Goal: Transaction & Acquisition: Book appointment/travel/reservation

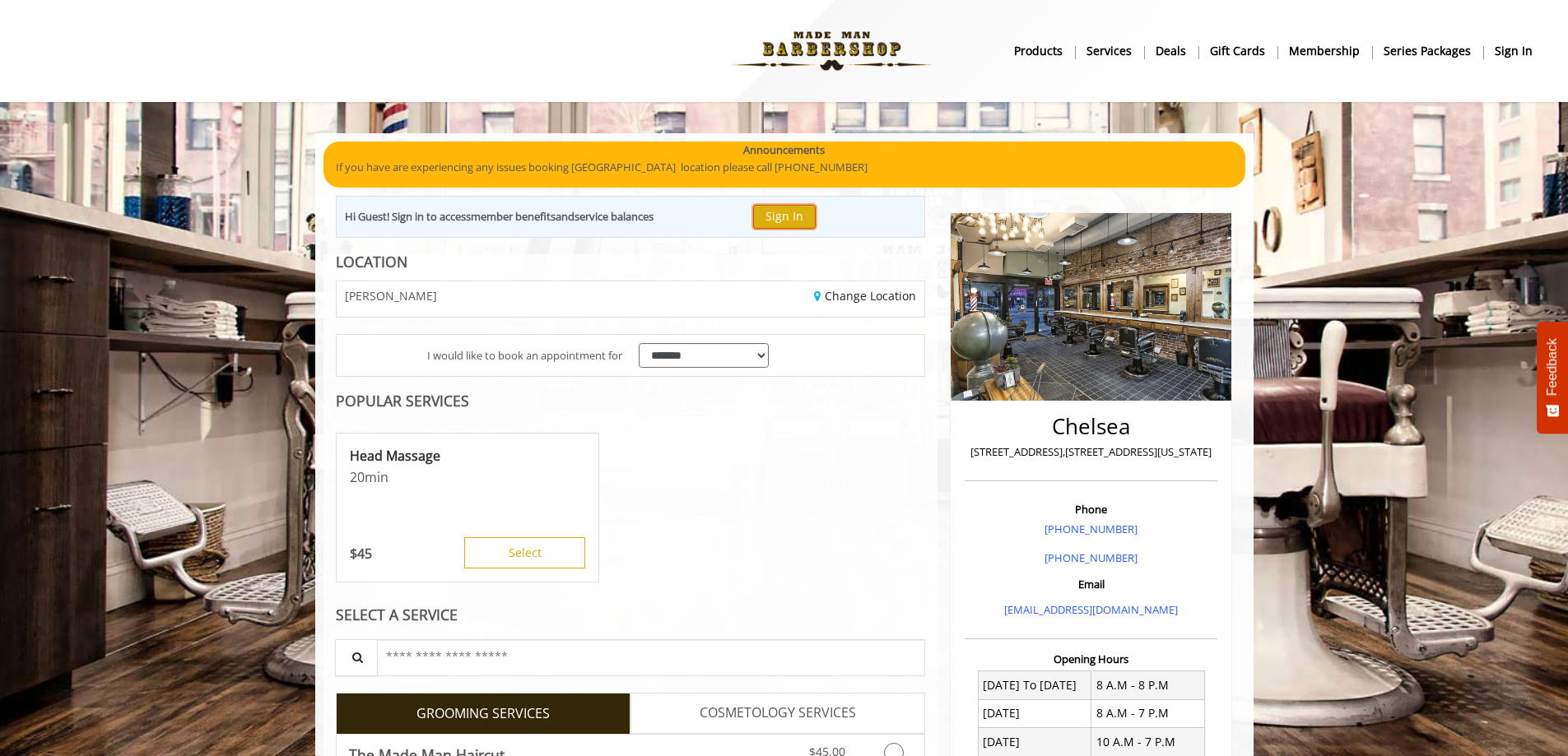
click at [800, 210] on button "Sign In" at bounding box center [784, 217] width 62 height 24
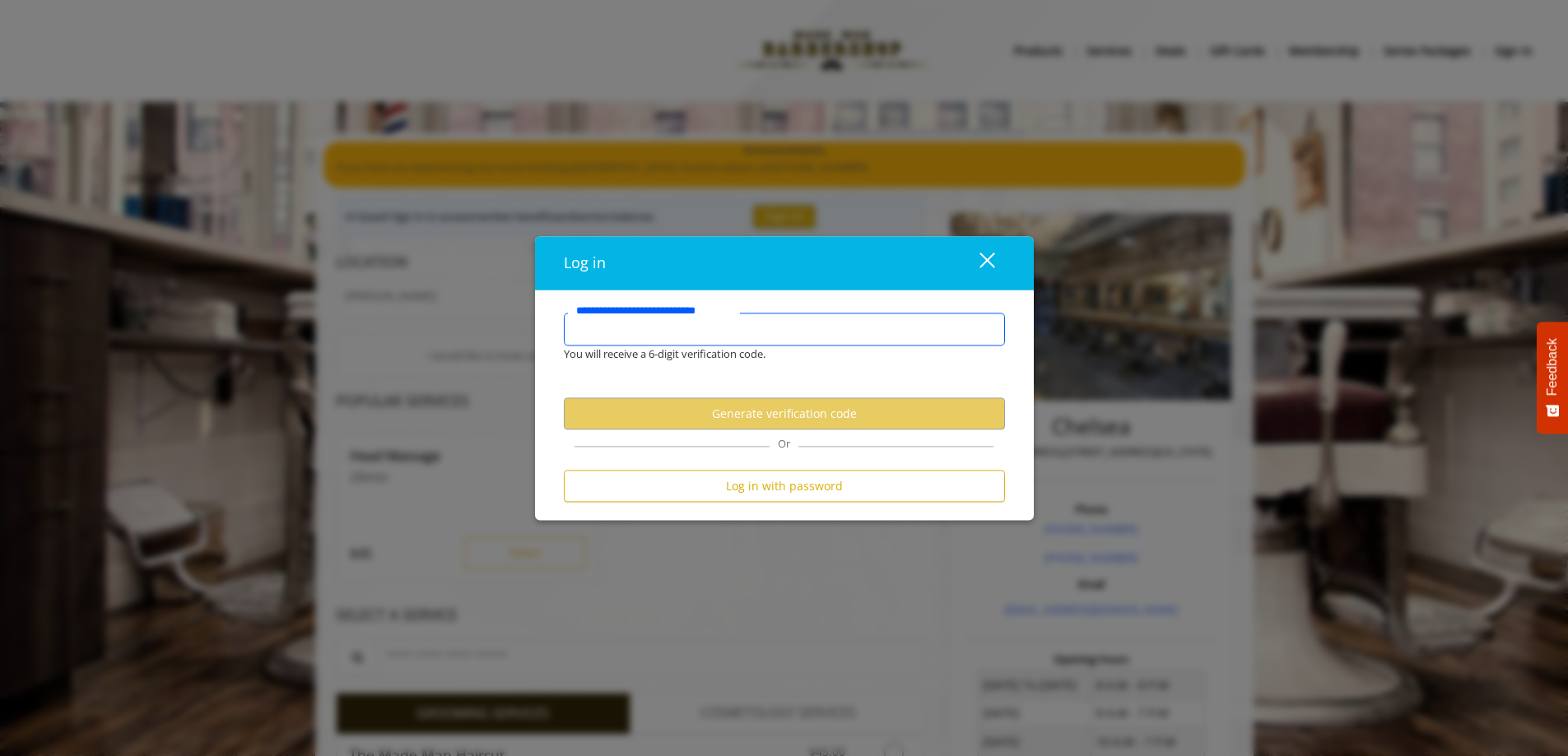
click at [709, 332] on input "**********" at bounding box center [784, 330] width 442 height 33
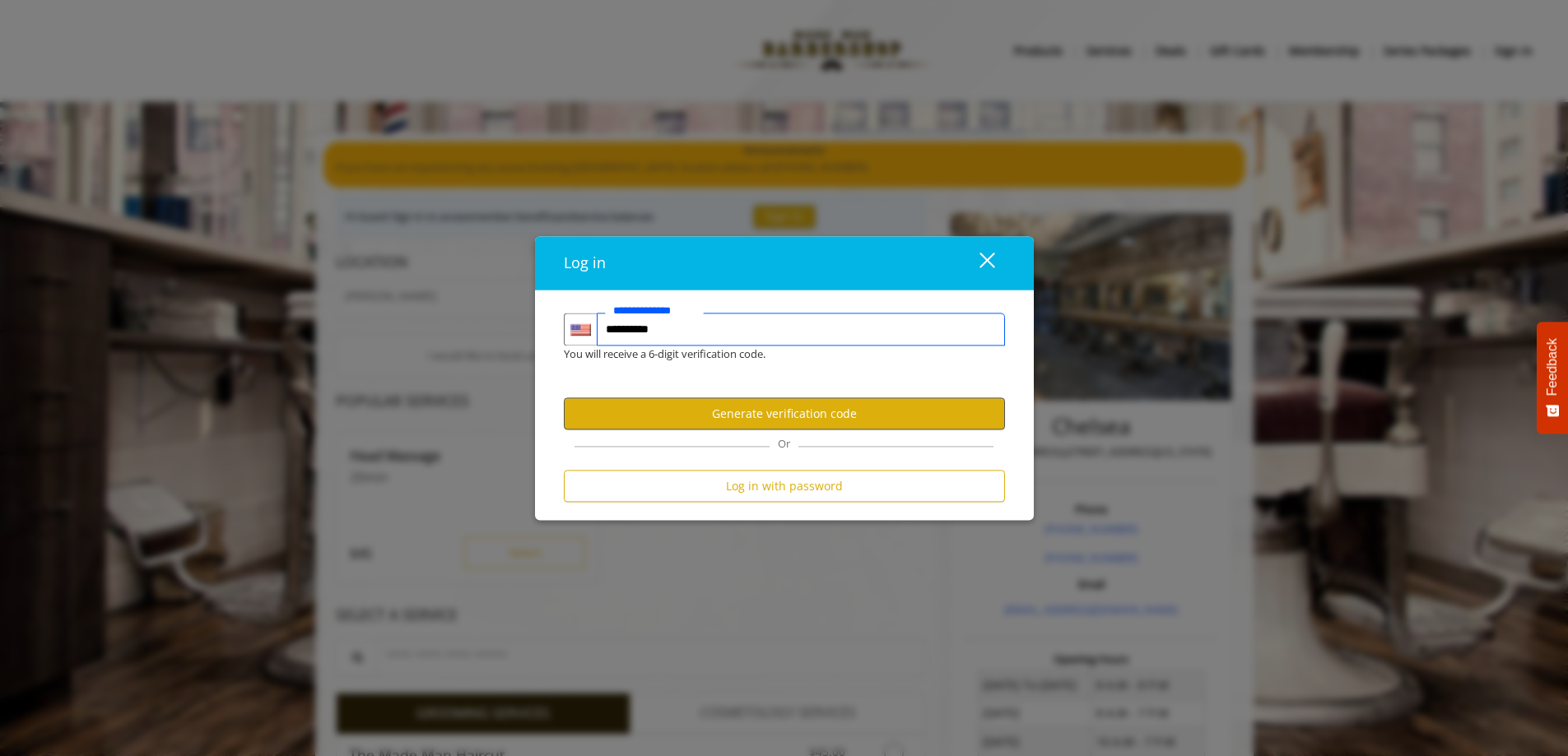
type input "**********"
click at [748, 414] on button "Generate verification code" at bounding box center [784, 414] width 442 height 32
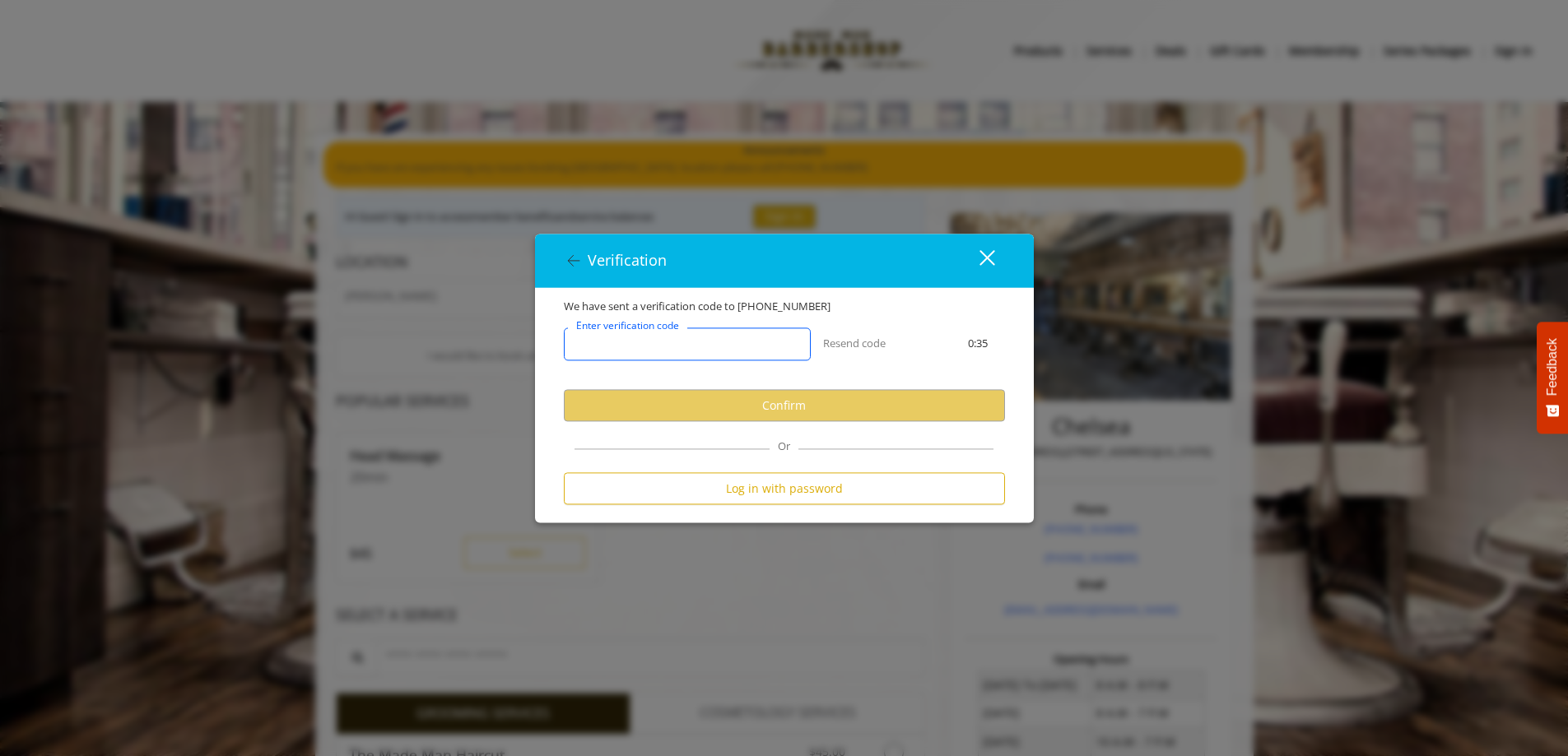
click at [751, 331] on input "Enter verification code" at bounding box center [688, 345] width 247 height 33
paste input "******"
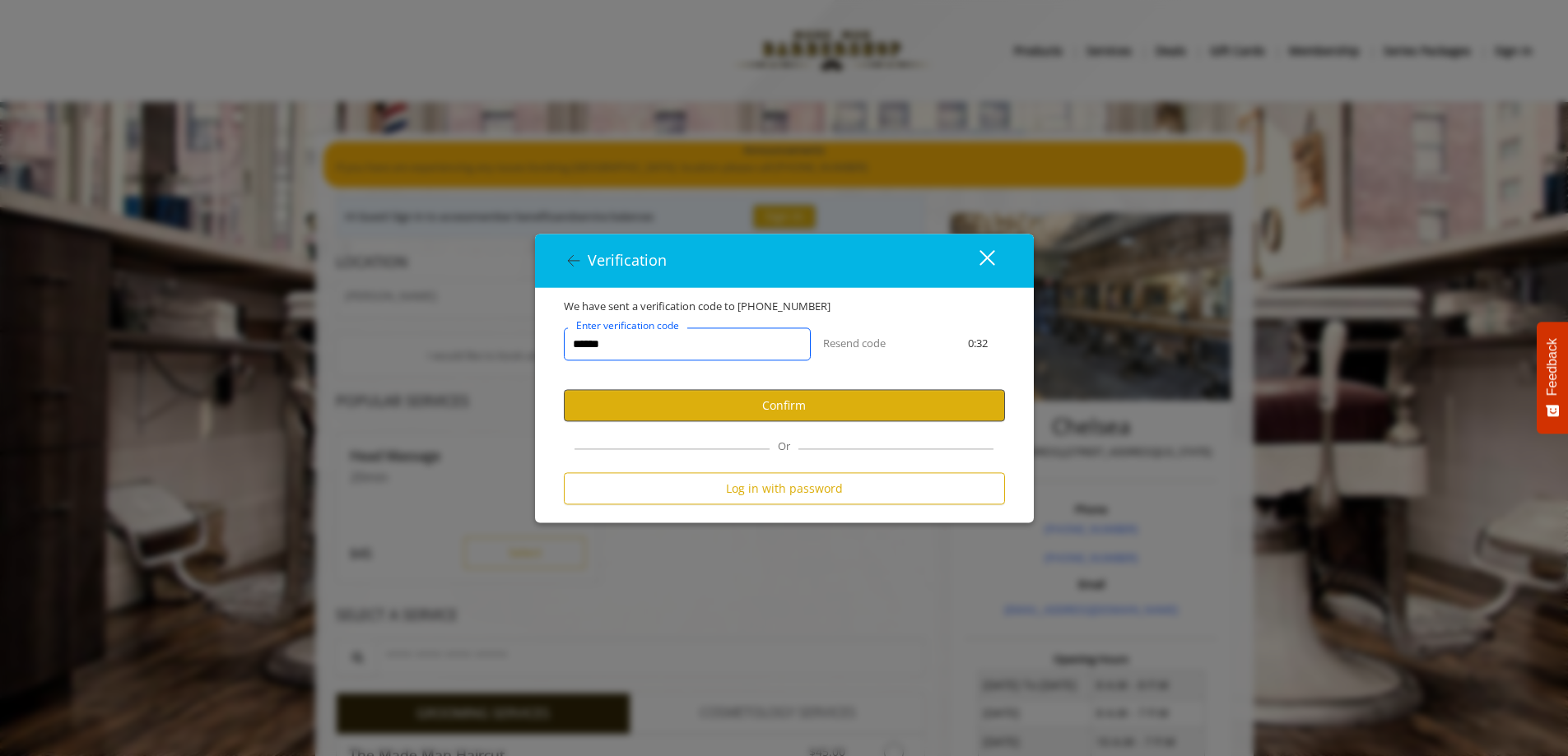
type input "******"
click at [880, 413] on button "Confirm" at bounding box center [784, 406] width 442 height 32
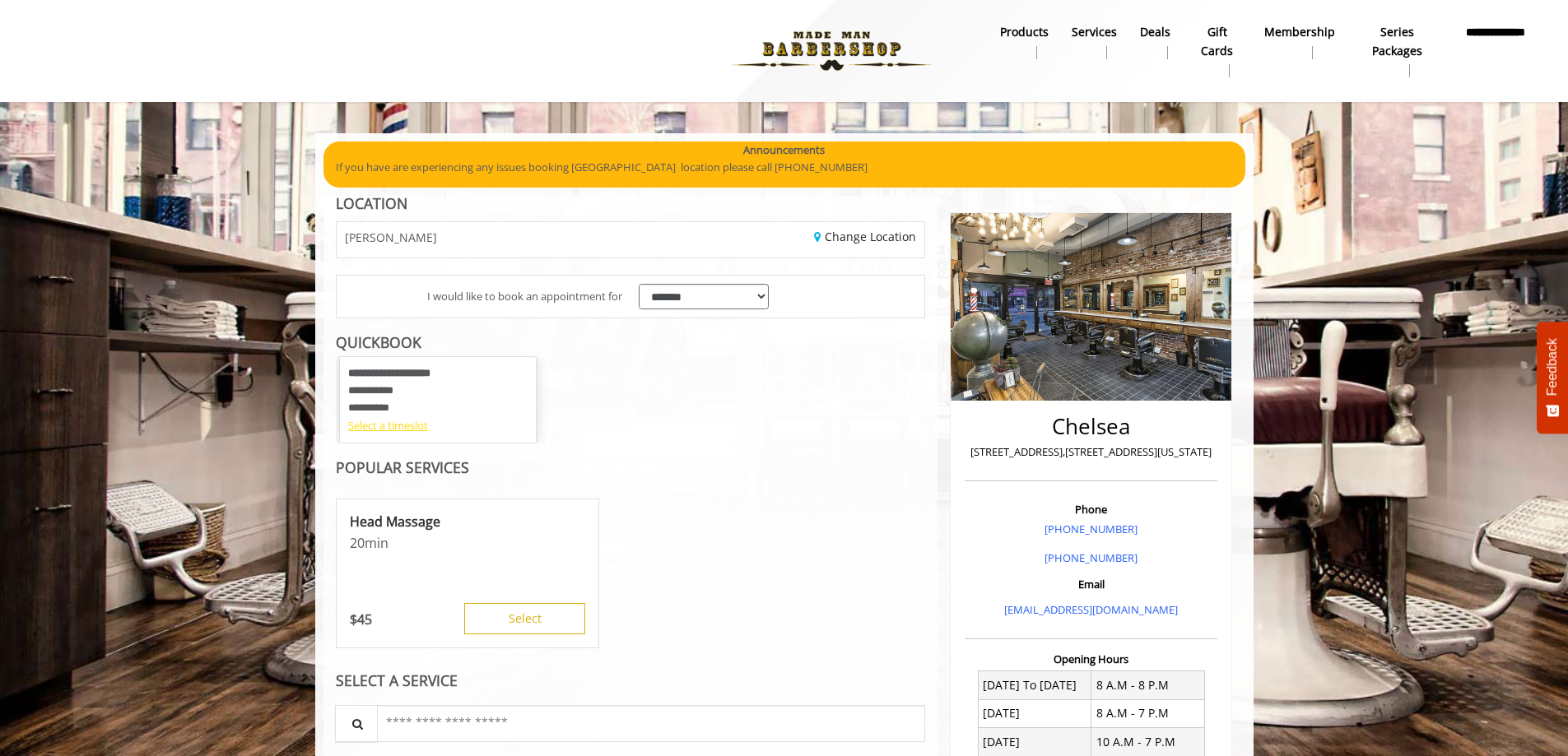
click at [389, 425] on div "Select a timeslot" at bounding box center [438, 426] width 179 height 17
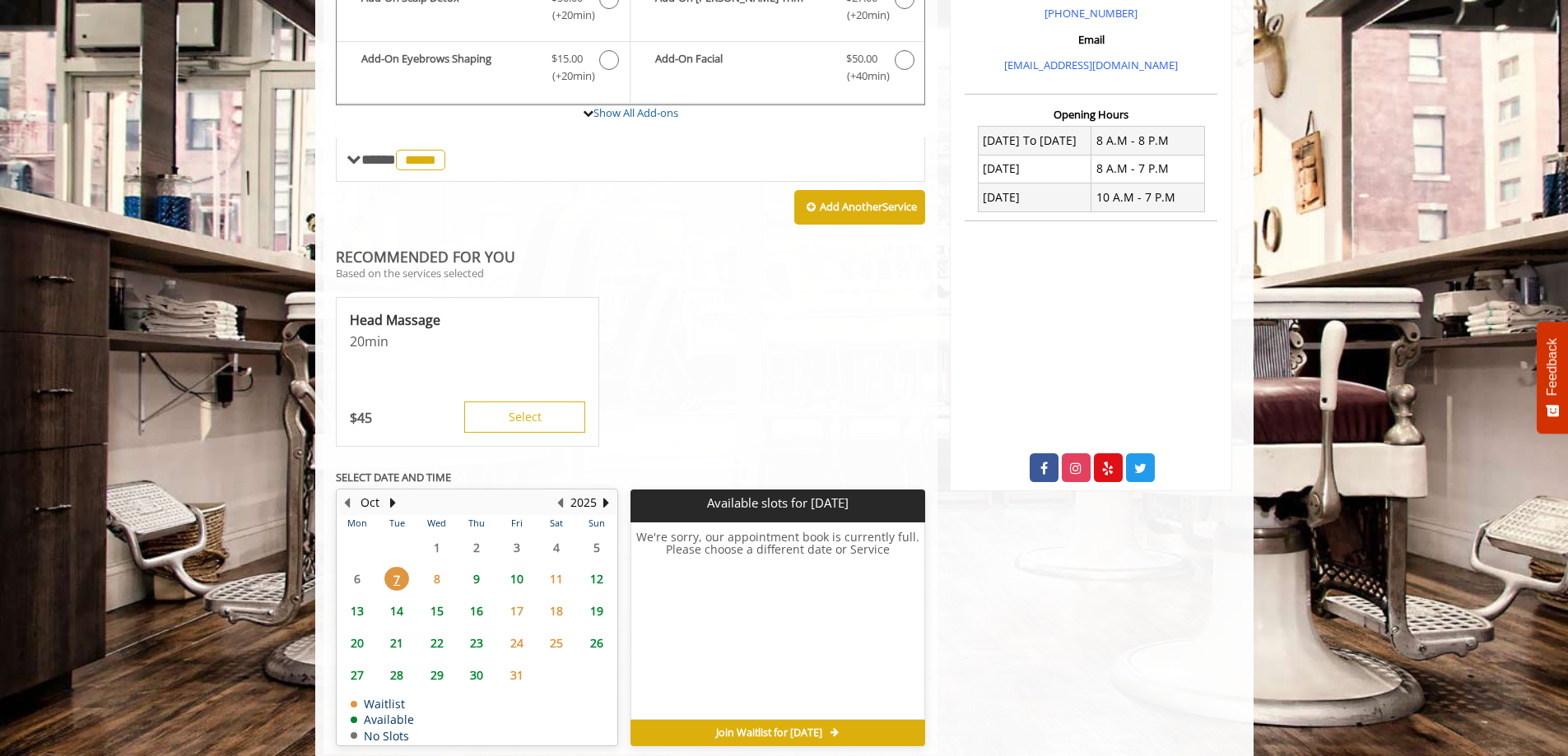
scroll to position [585, 0]
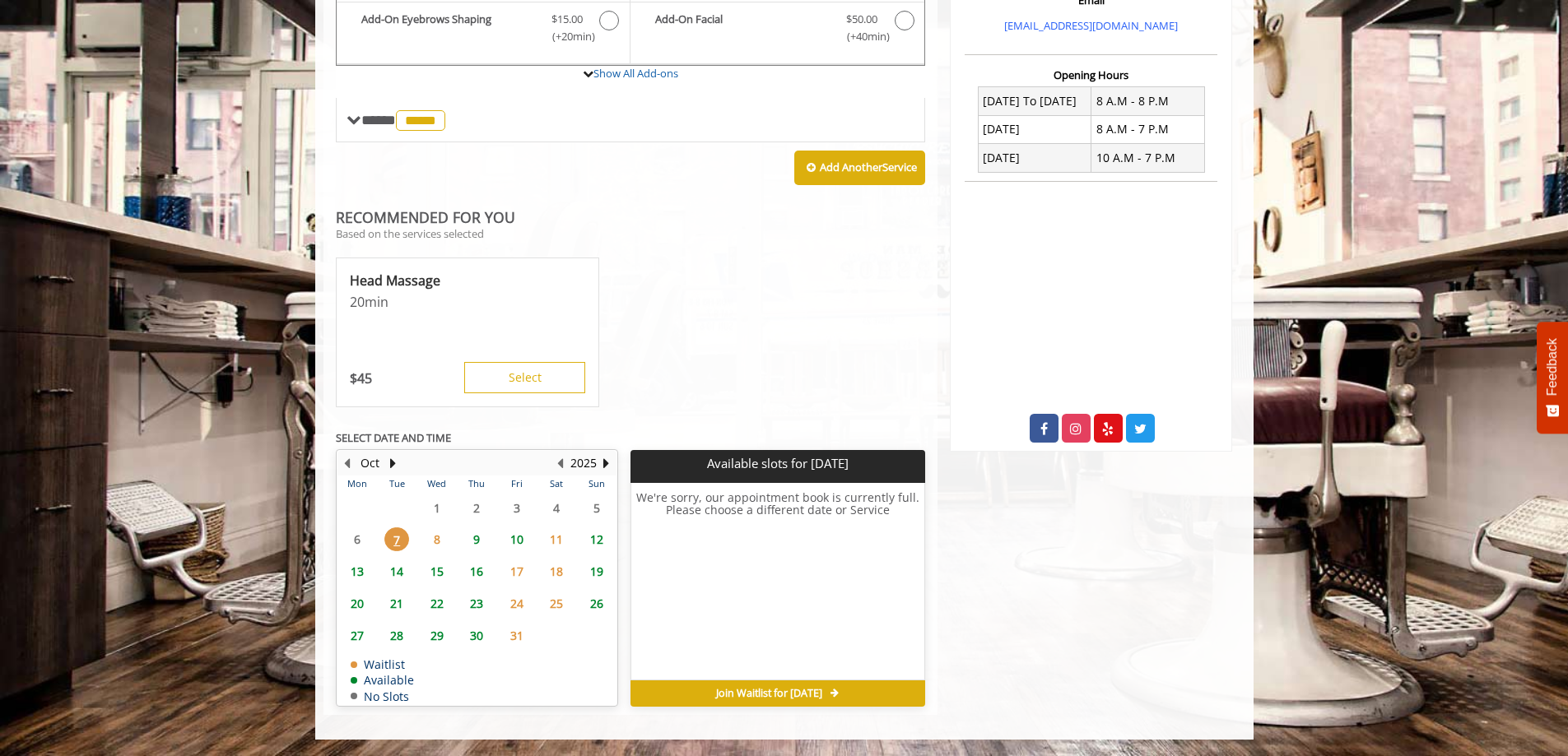
click at [434, 545] on span "8" at bounding box center [437, 539] width 25 height 24
click at [476, 541] on span "9" at bounding box center [477, 539] width 25 height 24
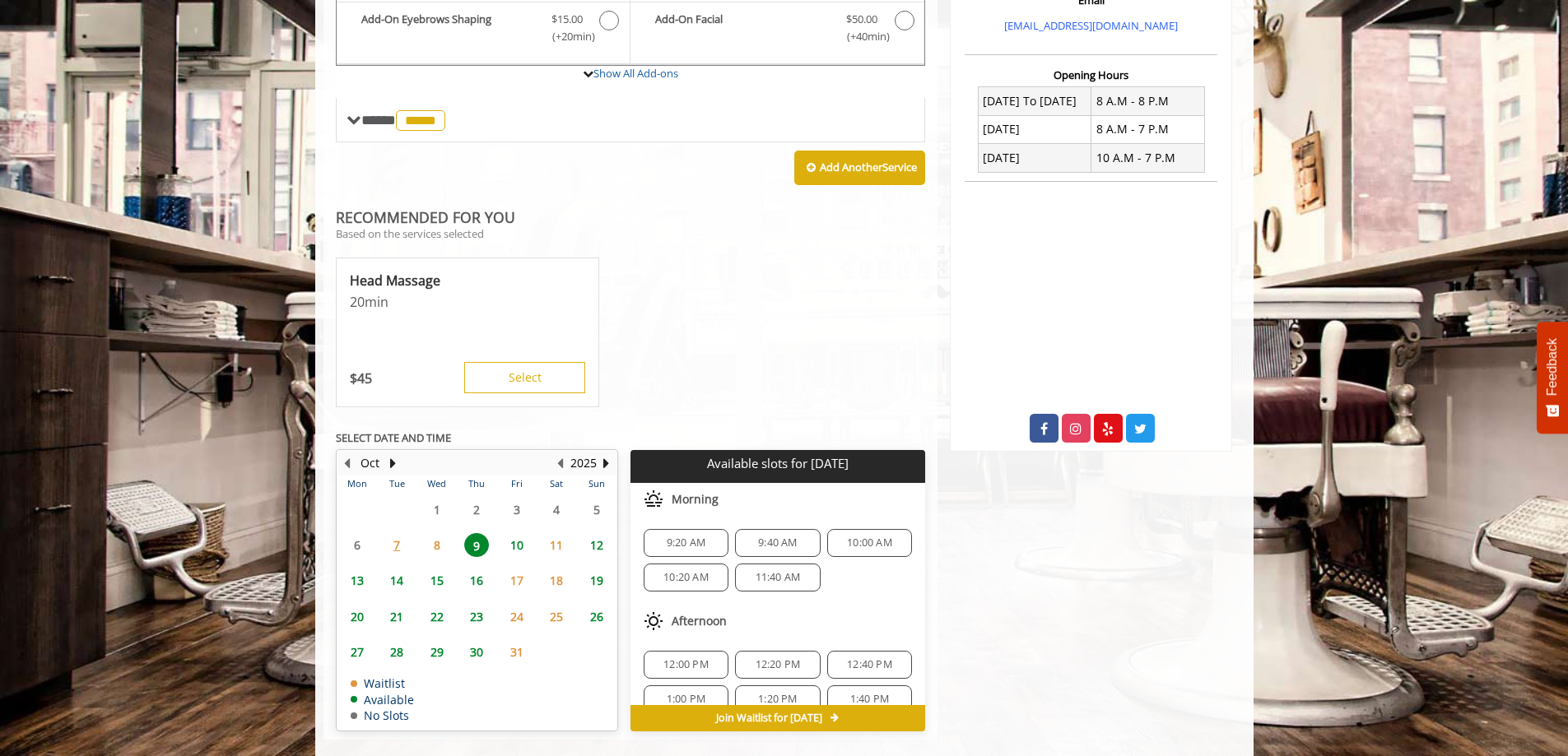
scroll to position [609, 0]
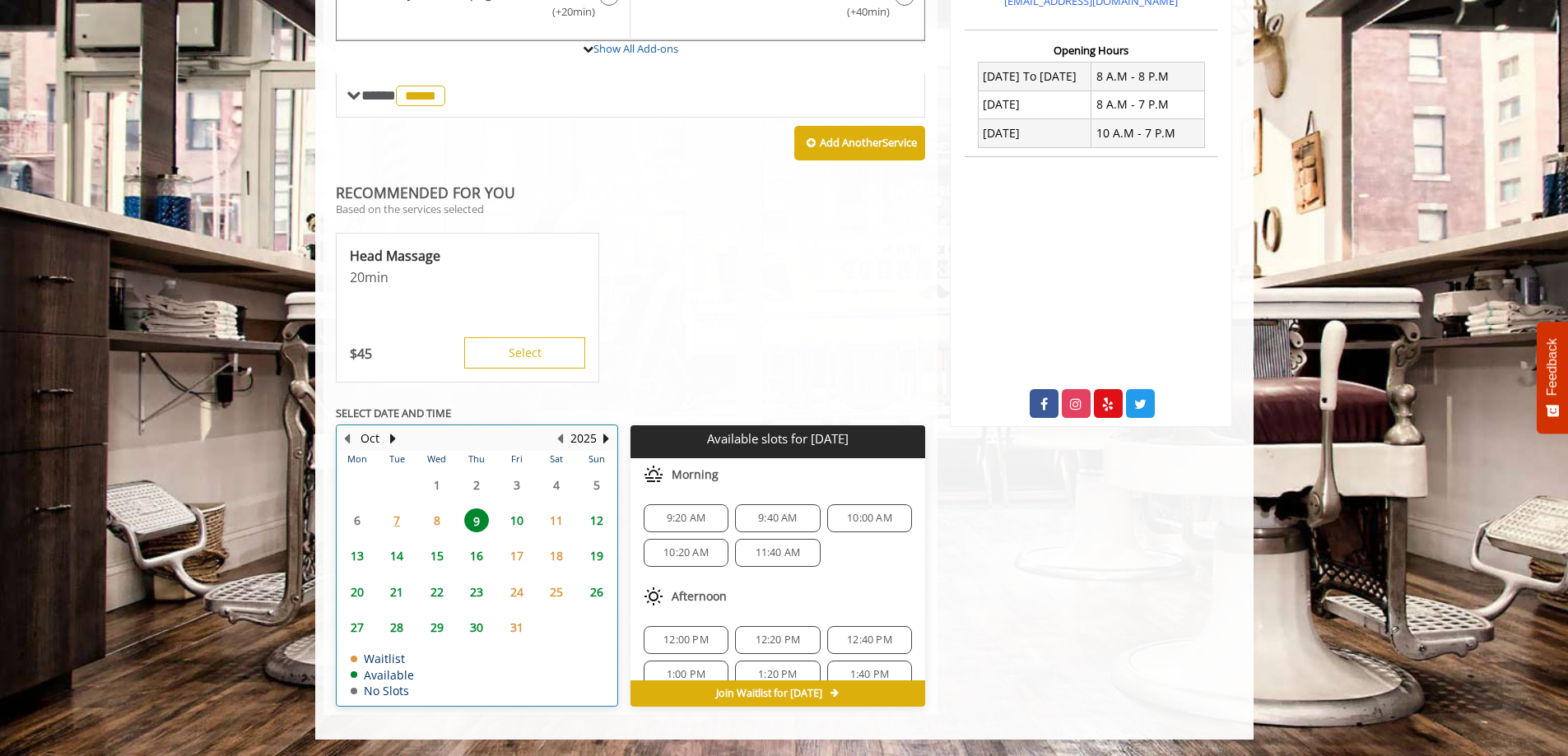
drag, startPoint x: 373, startPoint y: 659, endPoint x: 425, endPoint y: 700, distance: 66.2
click at [426, 700] on table "Mon Tue Wed Thu Fri Sat Sun 29 30 1 2 3 4 5 6 7 8 9 10 11 12 13 14 15 16 17 18 …" at bounding box center [477, 578] width 279 height 254
click at [403, 693] on td "No Slots" at bounding box center [382, 691] width 63 height 12
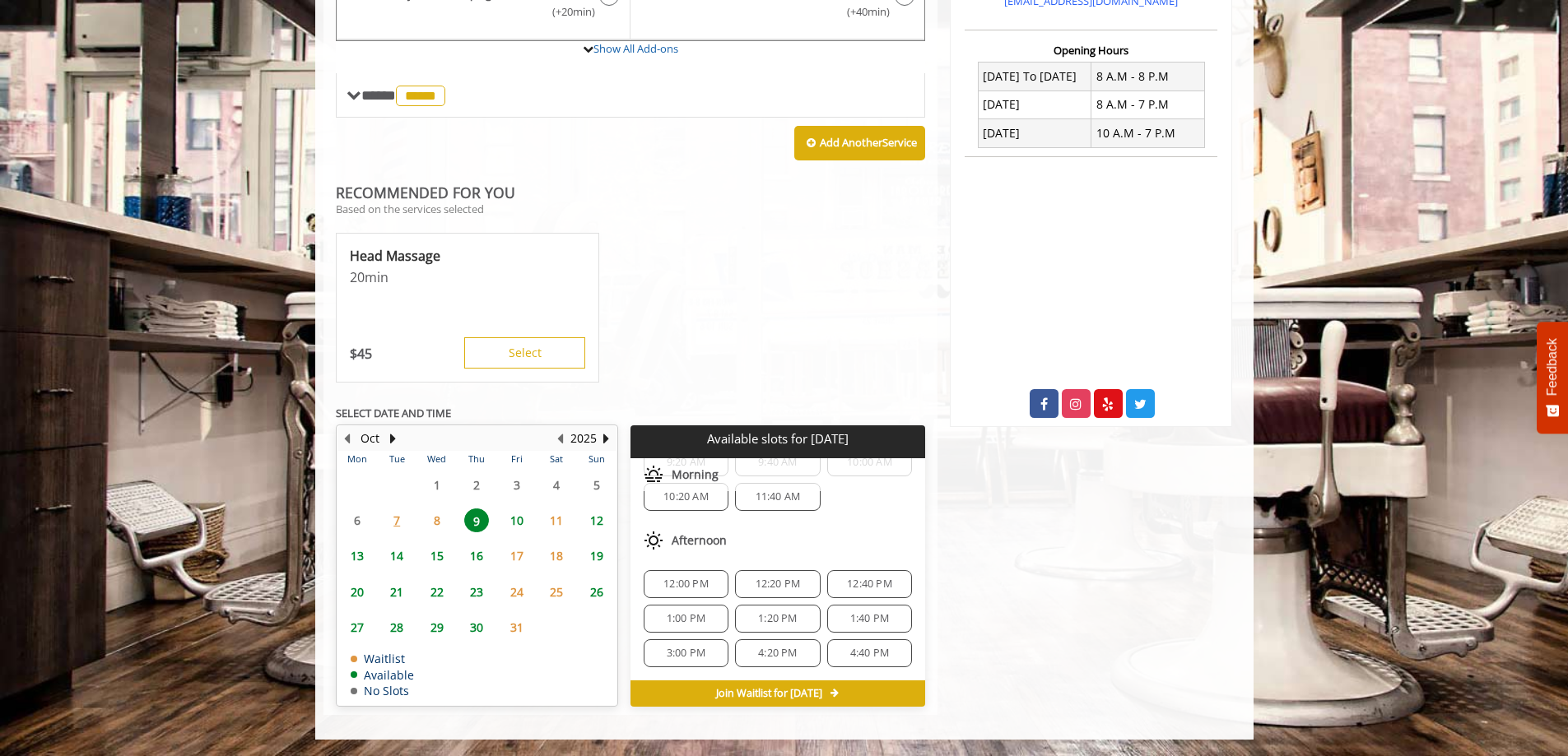
click at [881, 625] on div "1:40 PM" at bounding box center [869, 619] width 84 height 28
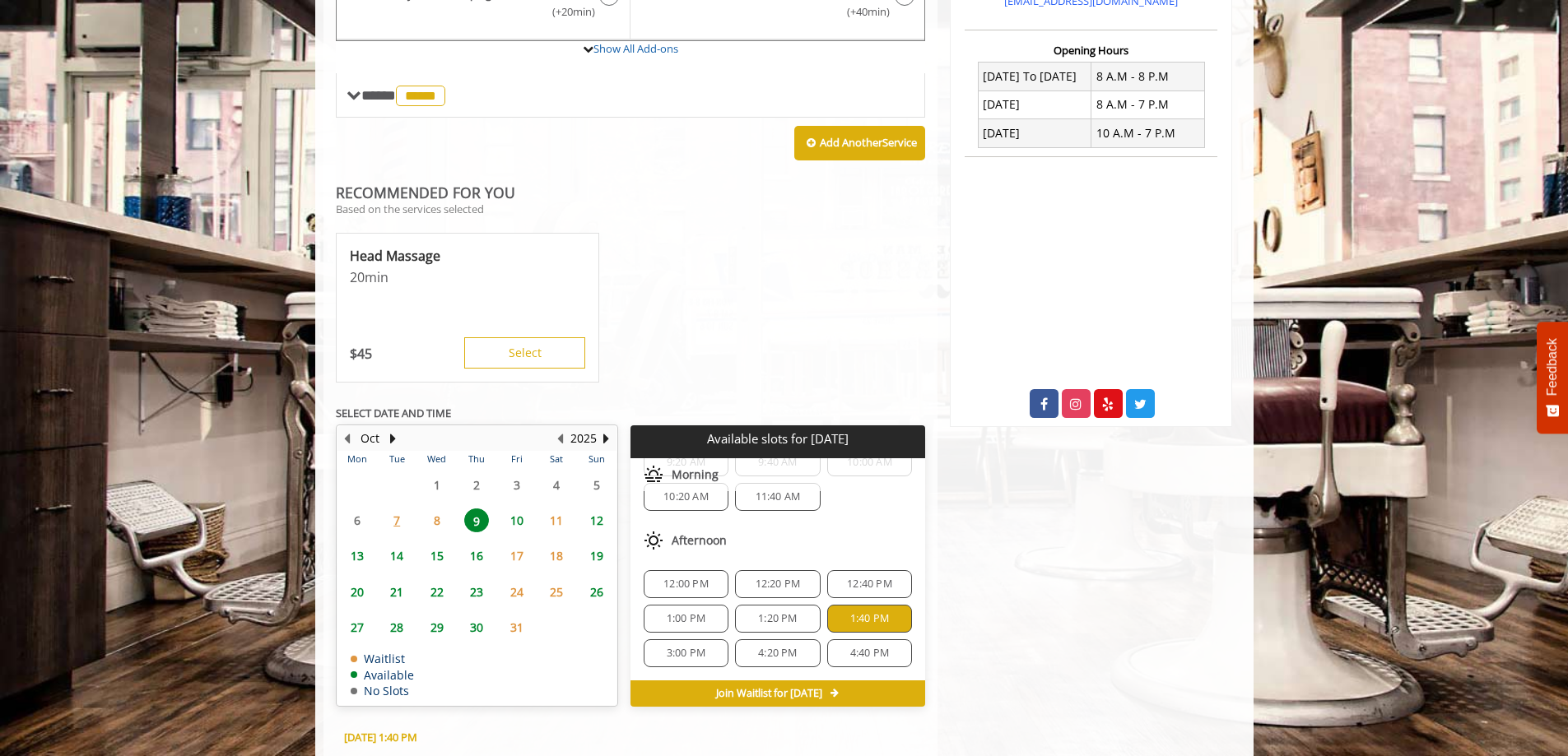
scroll to position [906, 0]
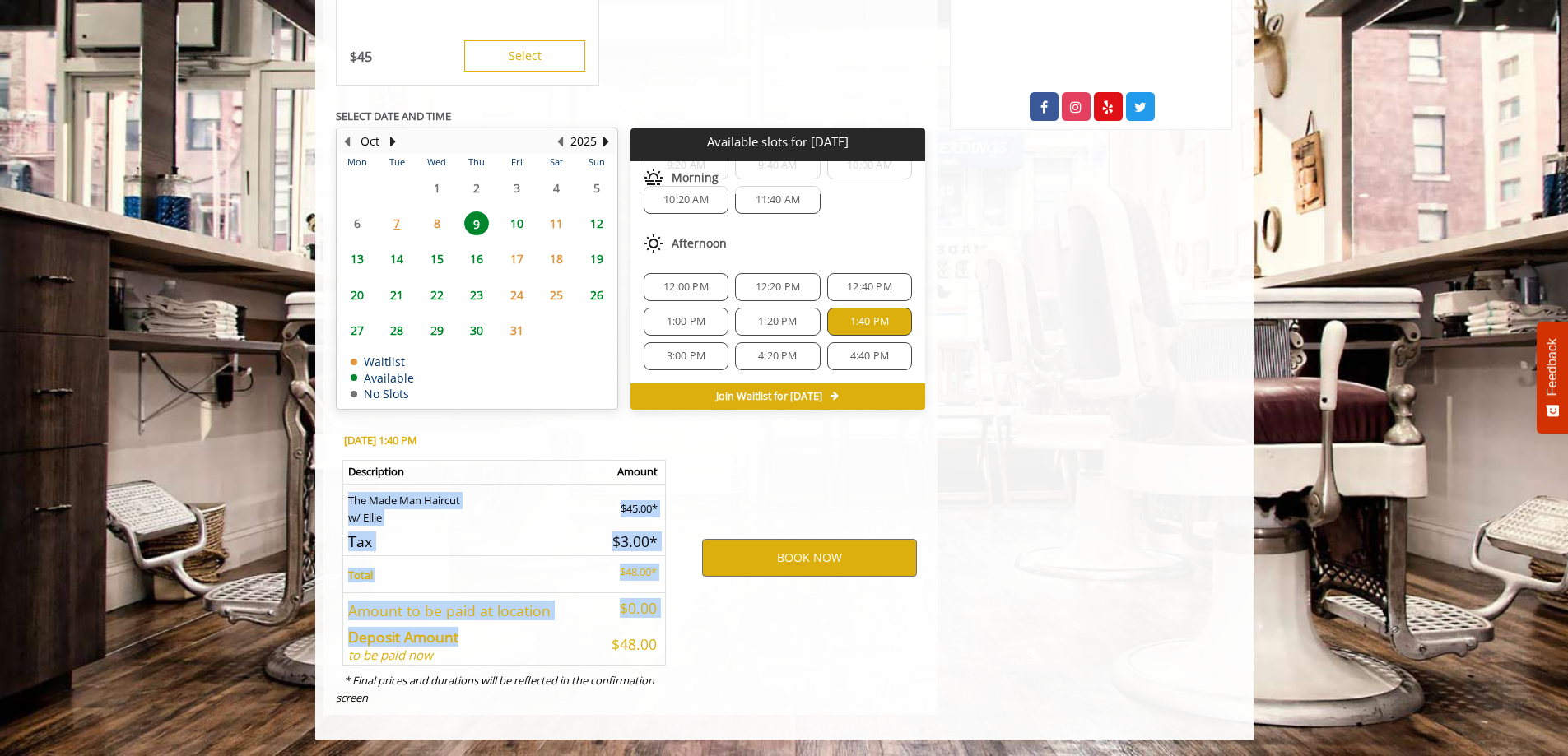
drag, startPoint x: 486, startPoint y: 493, endPoint x: 537, endPoint y: 659, distance: 173.7
click at [514, 660] on table "Description Amount The Made Man Haircut w/ [PERSON_NAME] $45.00* Tax $3.00* Tot…" at bounding box center [504, 563] width 323 height 206
click at [537, 656] on td "Deposit Amount to be paid now" at bounding box center [468, 643] width 253 height 44
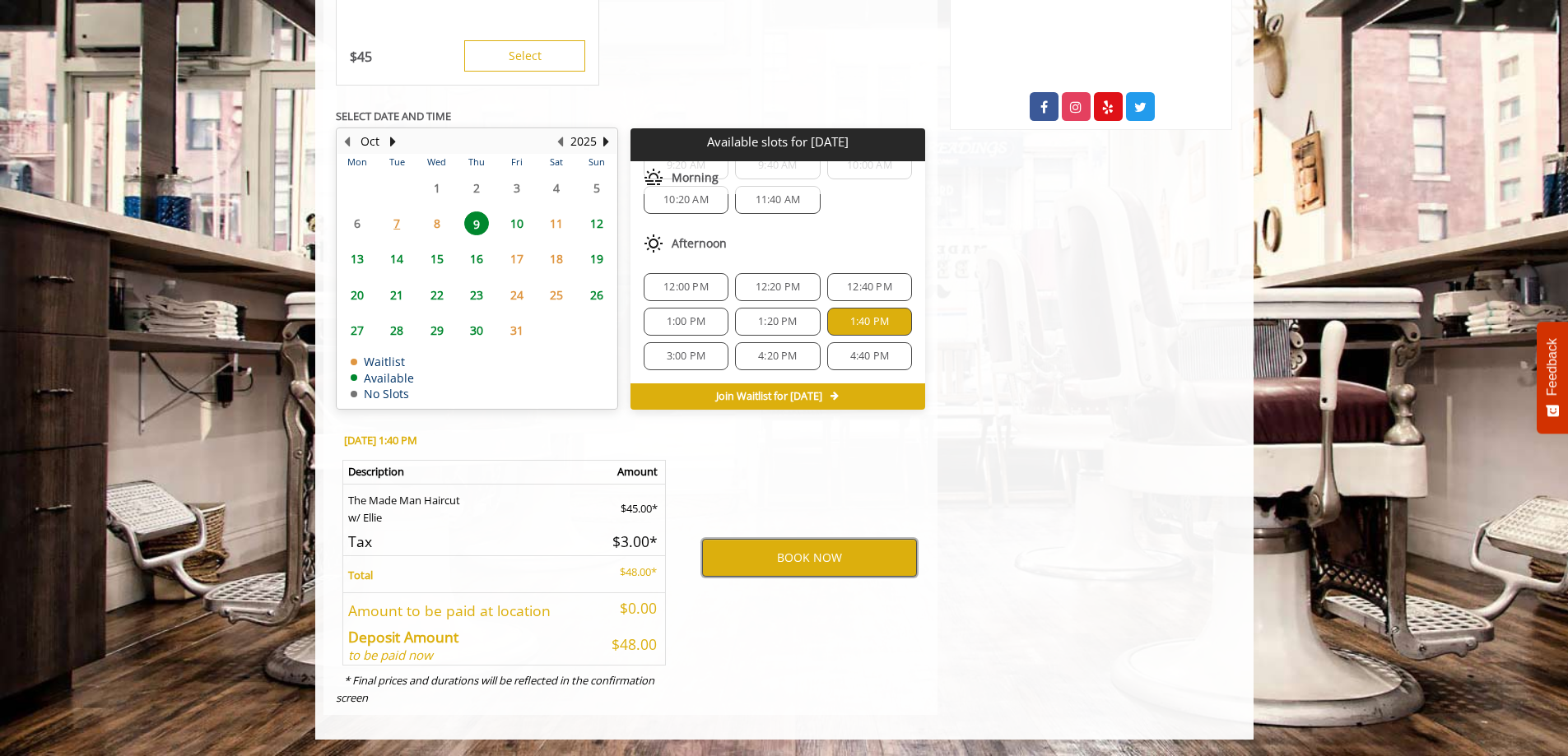
click at [808, 559] on button "BOOK NOW" at bounding box center [809, 558] width 215 height 38
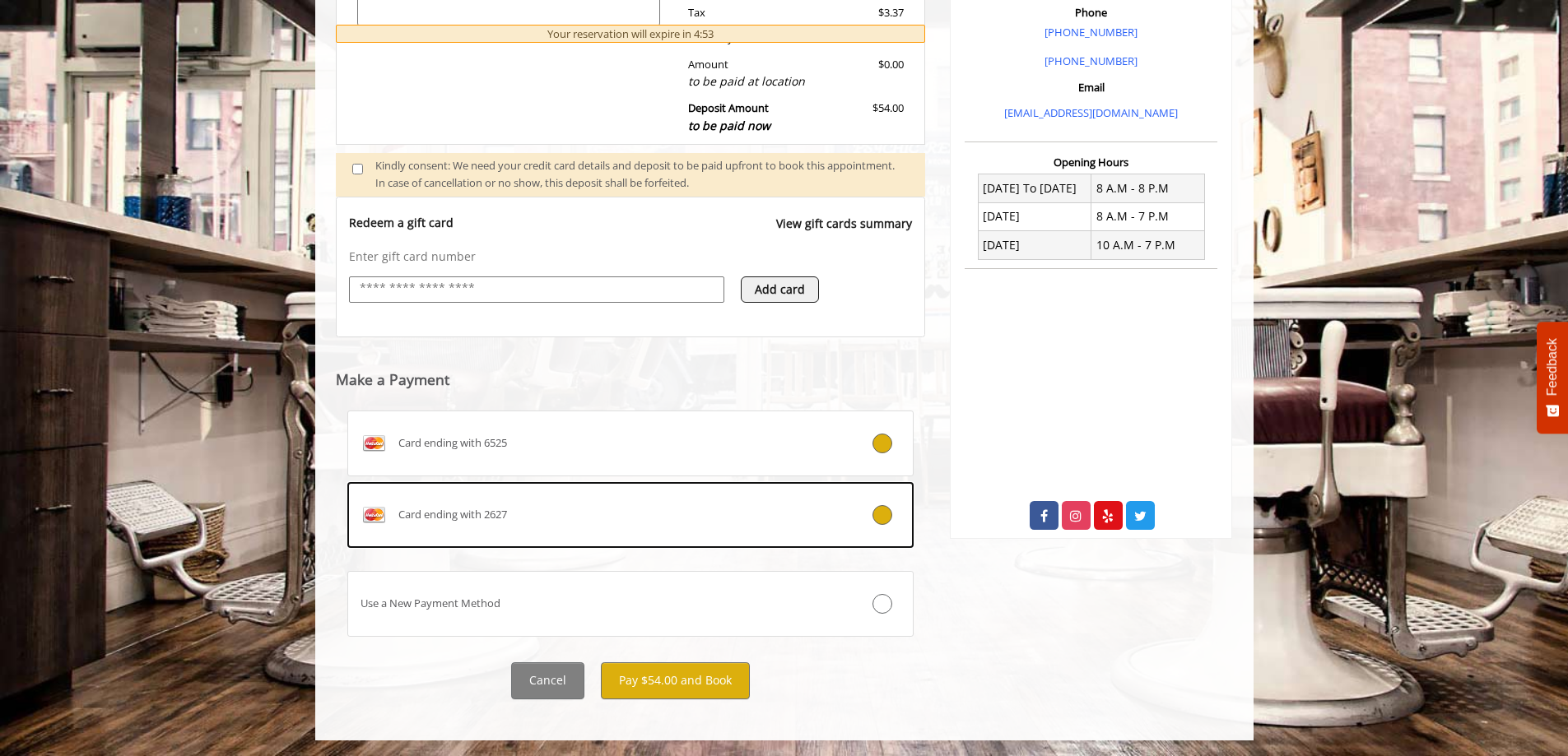
scroll to position [498, 0]
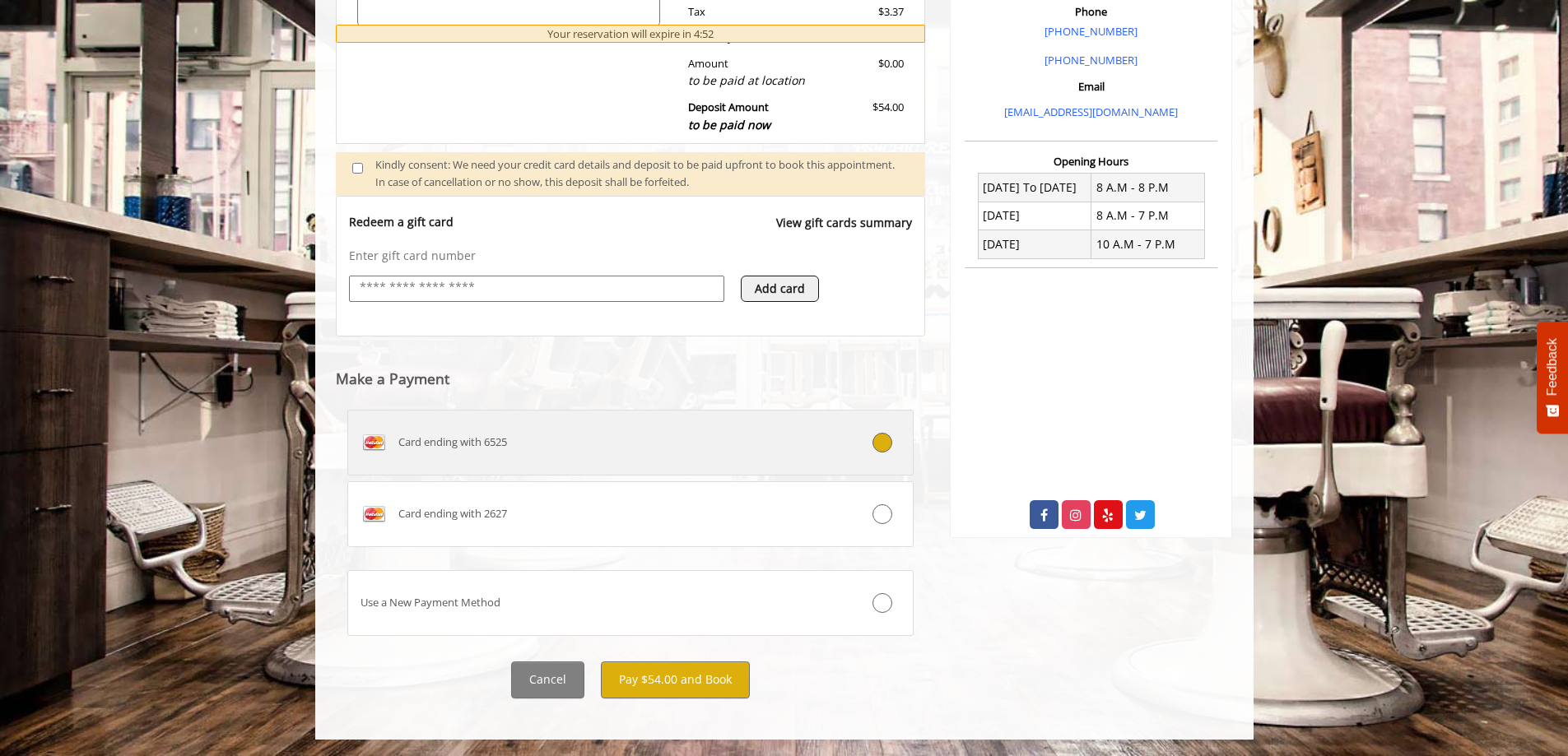
click at [704, 444] on div "Card ending with 6525" at bounding box center [584, 443] width 471 height 27
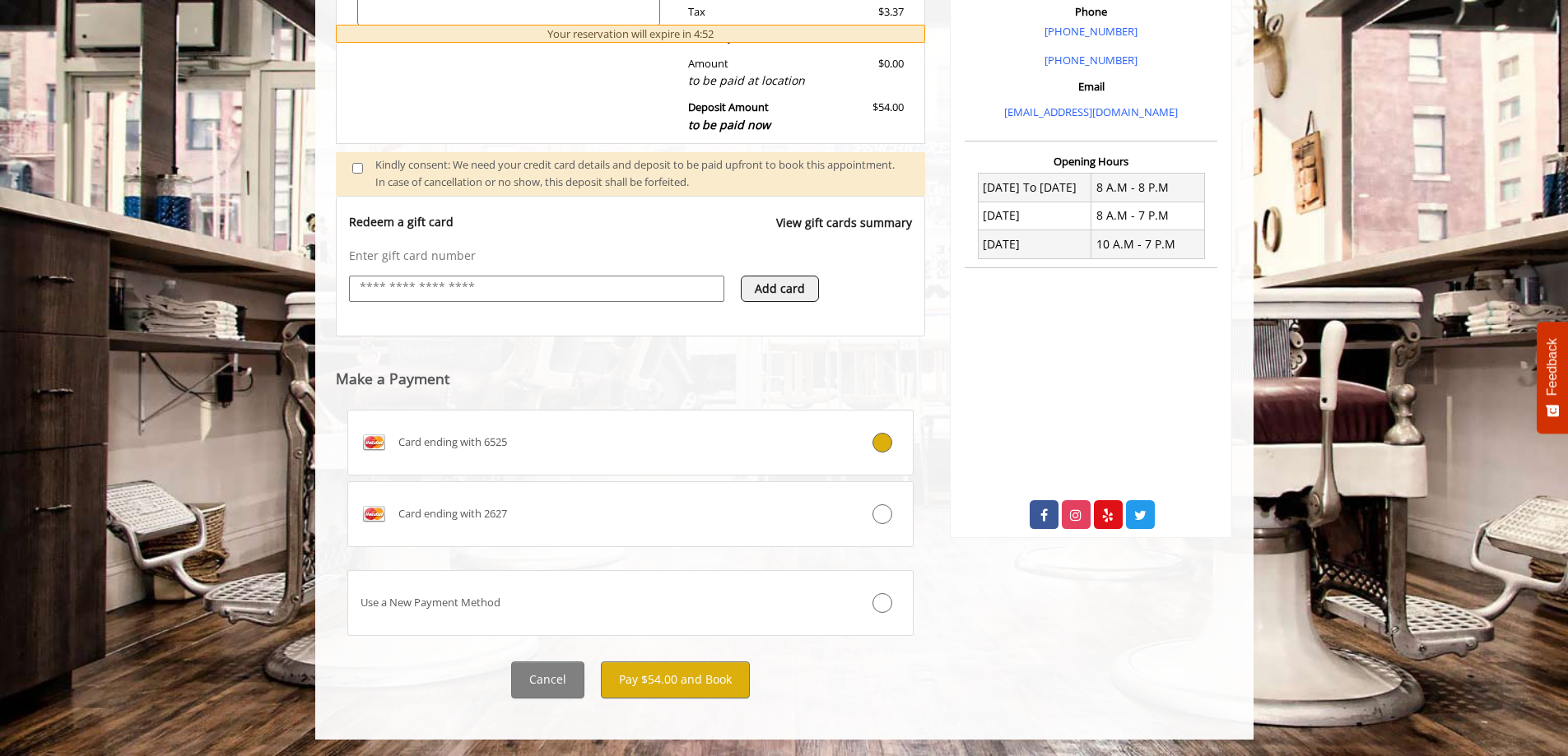
scroll to position [389, 0]
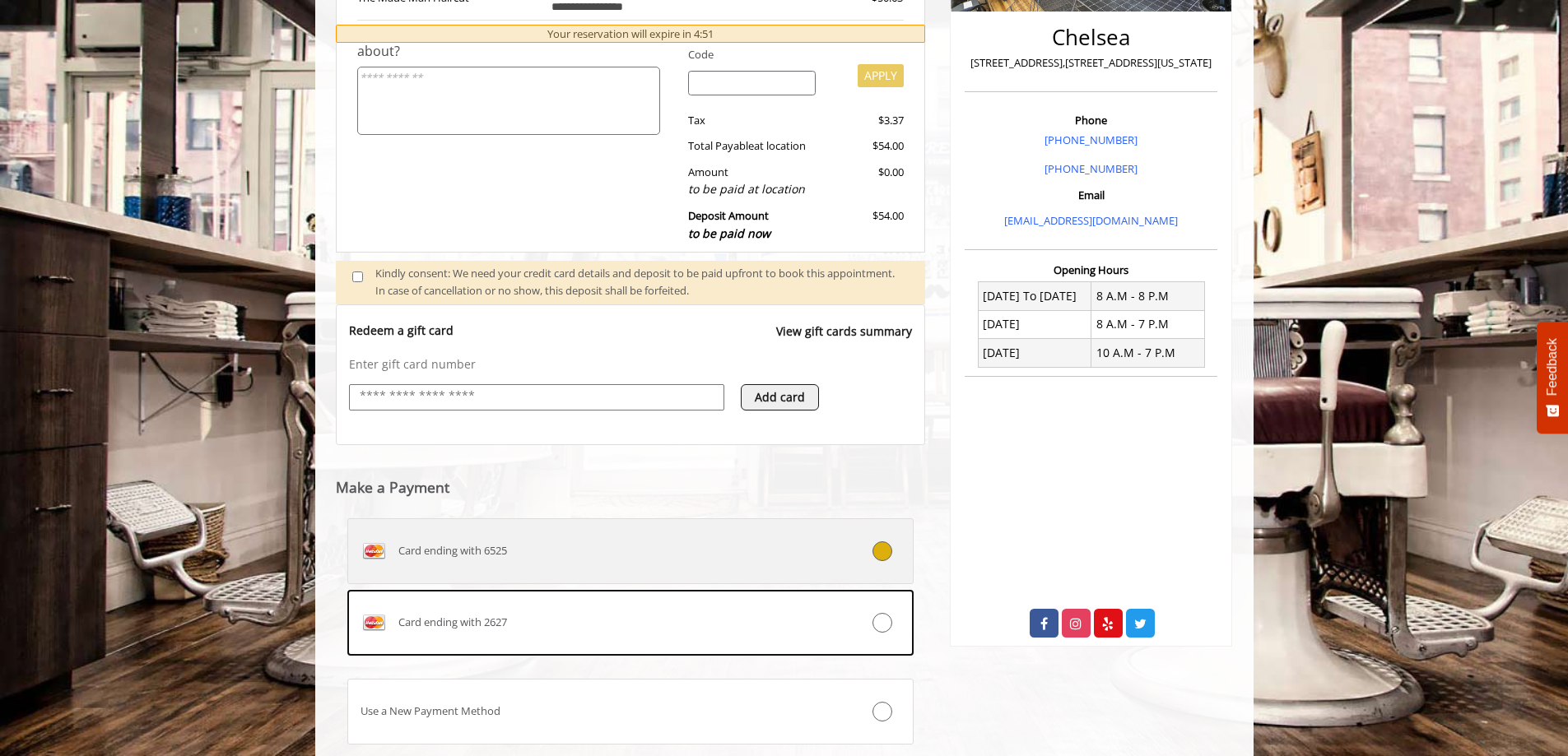
click at [813, 550] on div "Card ending with 6525" at bounding box center [584, 552] width 471 height 27
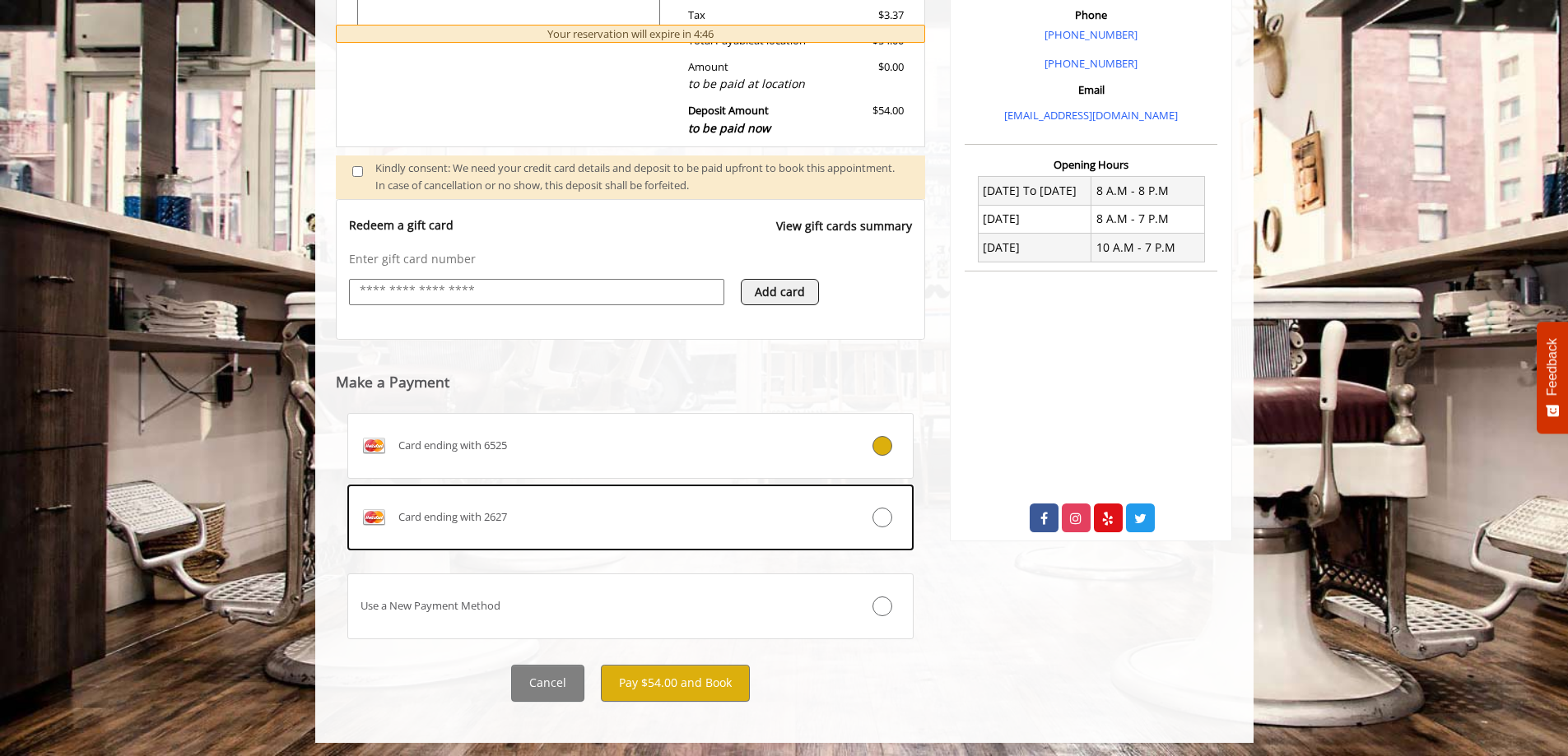
scroll to position [498, 0]
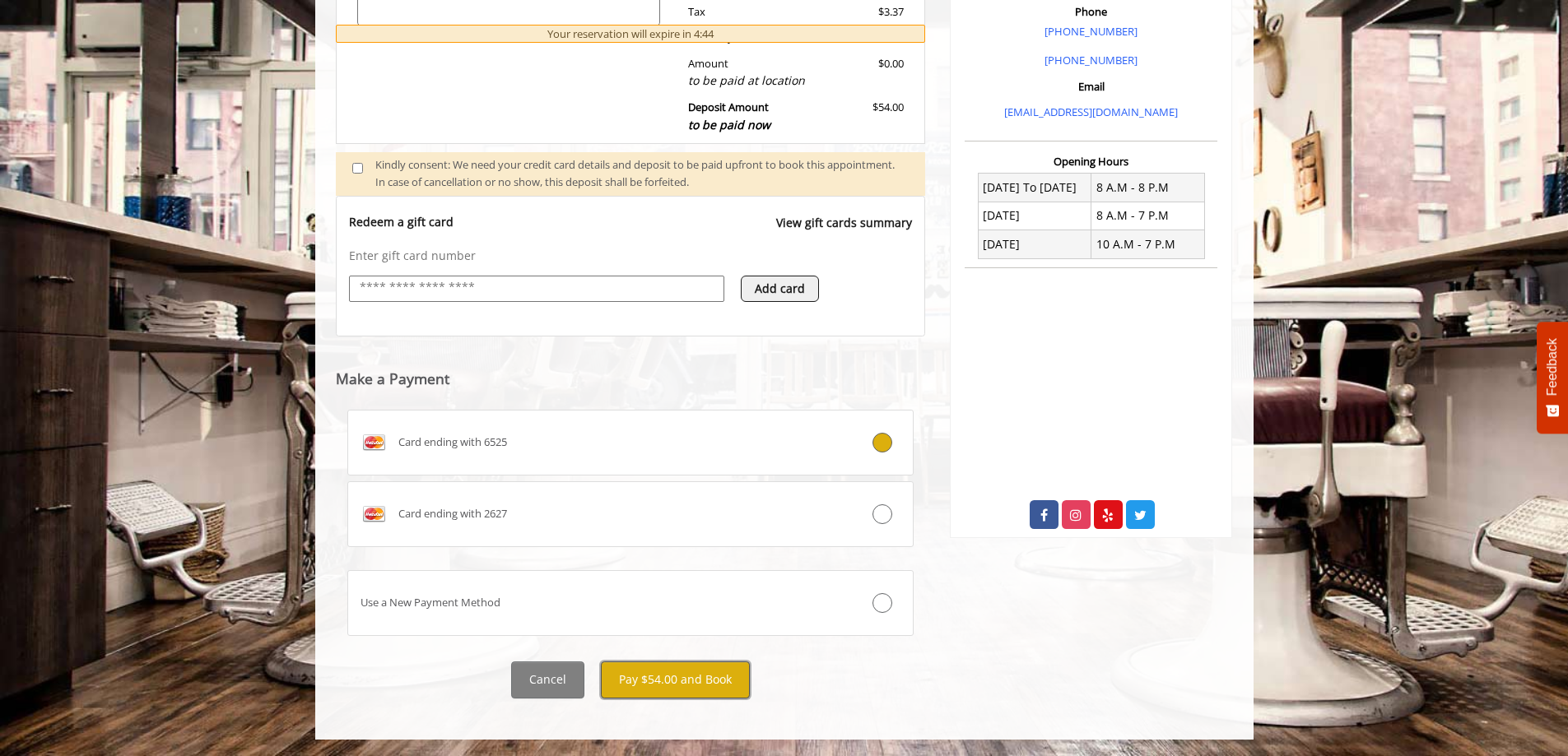
click at [721, 680] on button "Pay $54.00 and Book" at bounding box center [675, 680] width 149 height 37
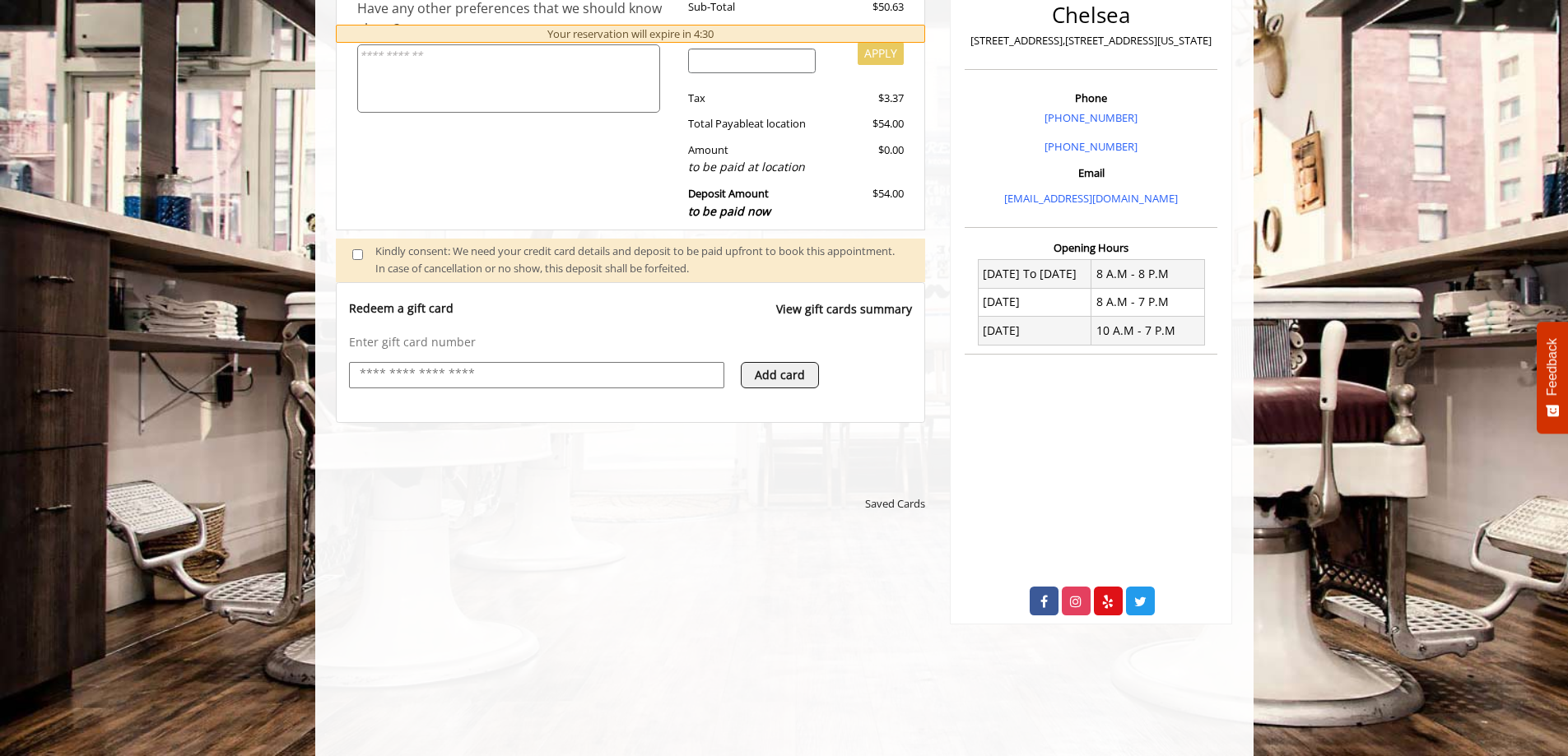
scroll to position [577, 0]
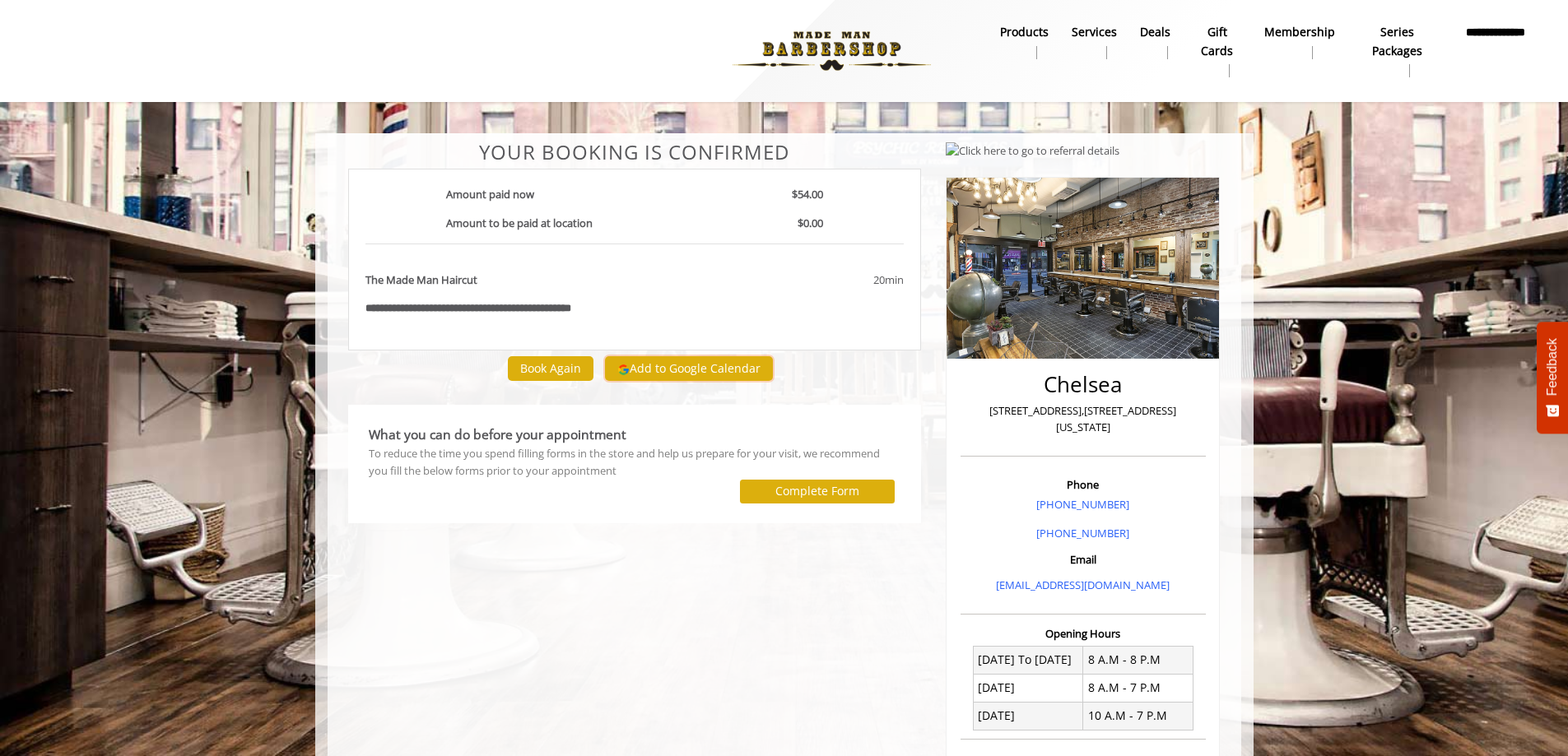
click at [716, 362] on button "Add to Google Calendar" at bounding box center [688, 369] width 168 height 25
